Goal: Information Seeking & Learning: Learn about a topic

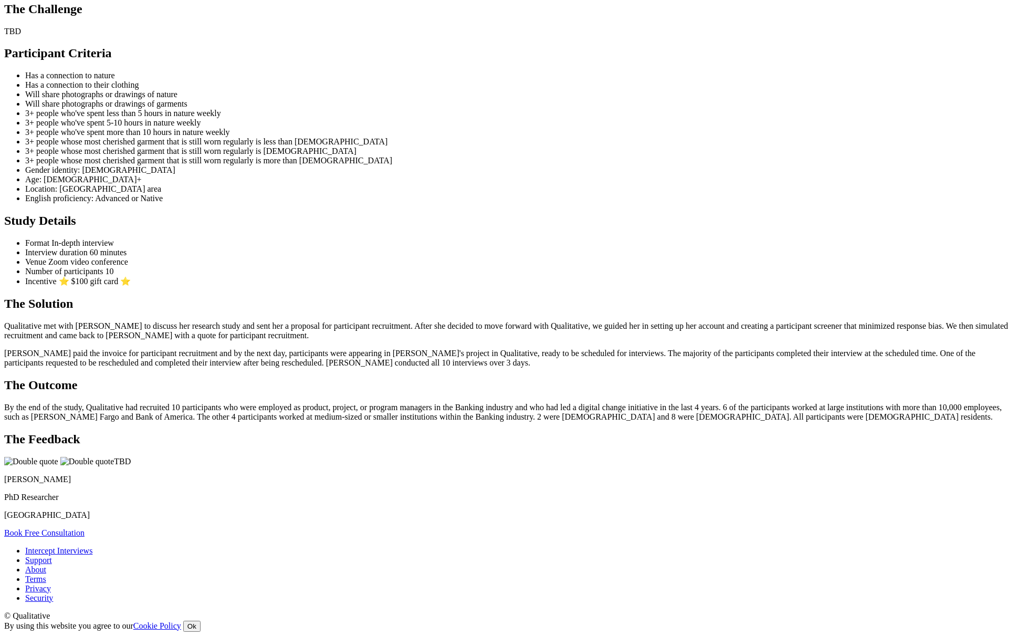
scroll to position [438, 0]
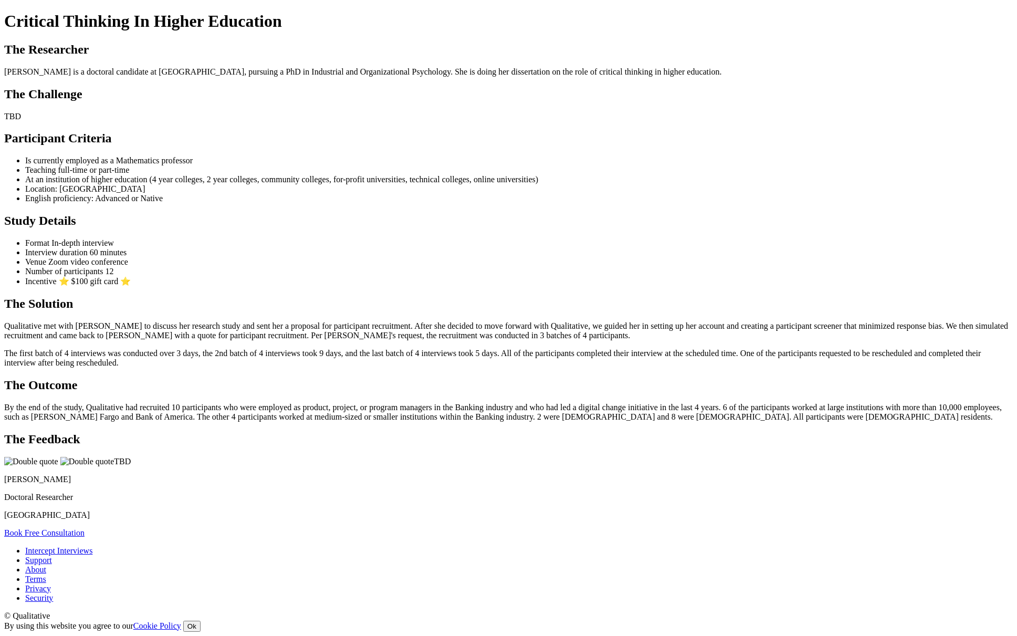
scroll to position [334, 0]
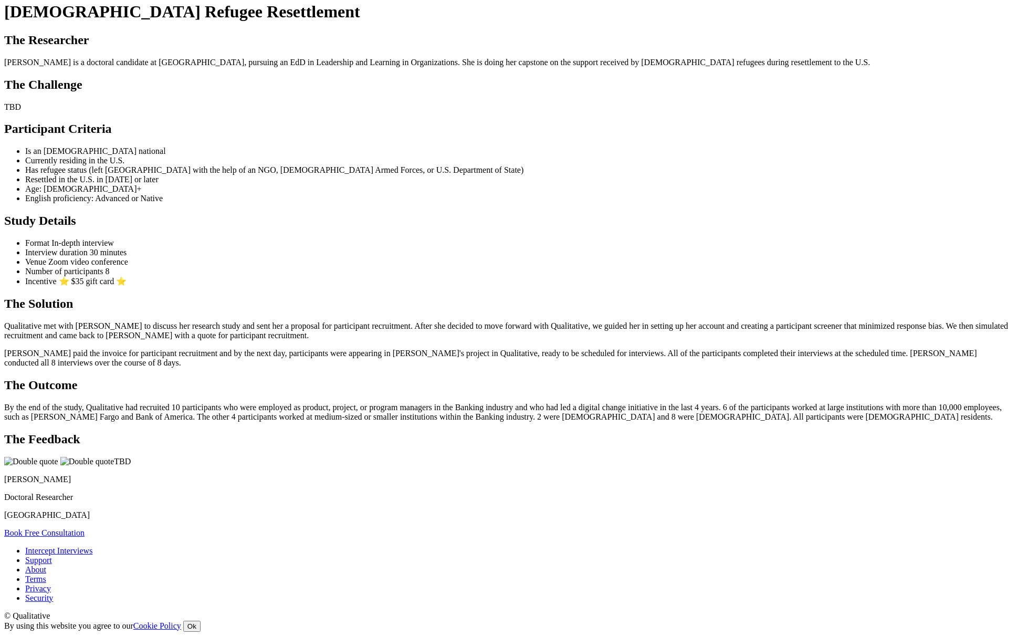
scroll to position [422, 0]
